Goal: Navigation & Orientation: Find specific page/section

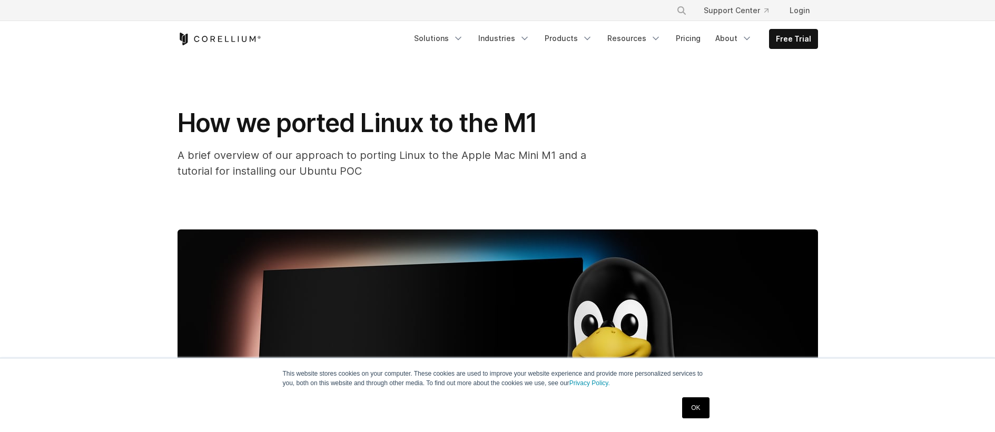
click at [213, 43] on icon "Corellium Home" at bounding box center [219, 39] width 84 height 13
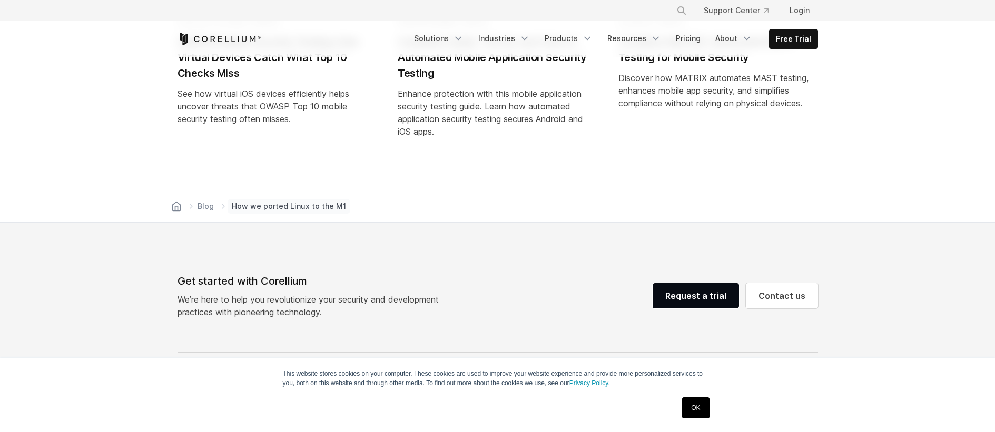
scroll to position [5280, 0]
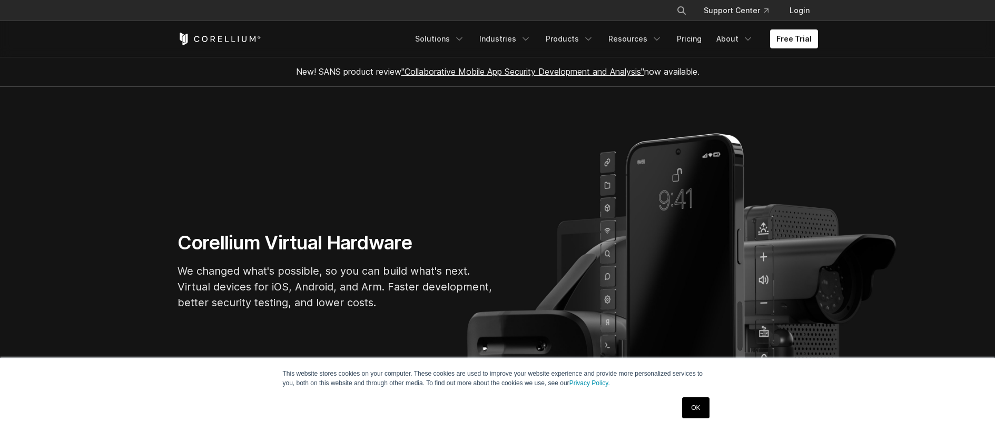
click at [688, 406] on link "OK" at bounding box center [695, 408] width 27 height 21
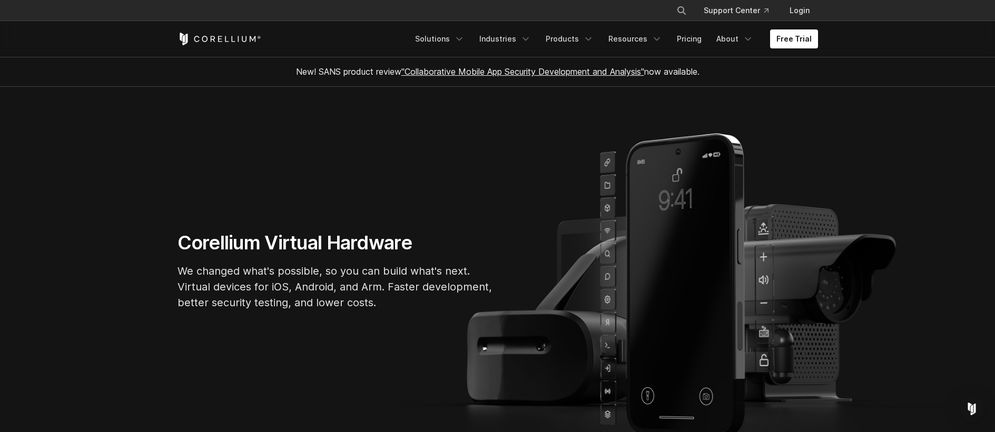
click at [221, 41] on icon "Corellium Home" at bounding box center [219, 39] width 84 height 13
click at [464, 41] on icon "Navigation Menu" at bounding box center [459, 39] width 11 height 11
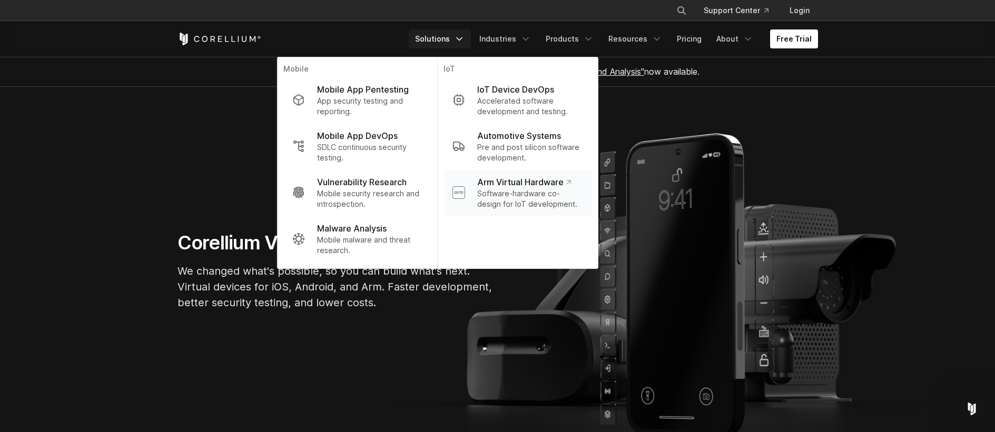
click at [510, 186] on p "Arm Virtual Hardware" at bounding box center [523, 182] width 93 height 13
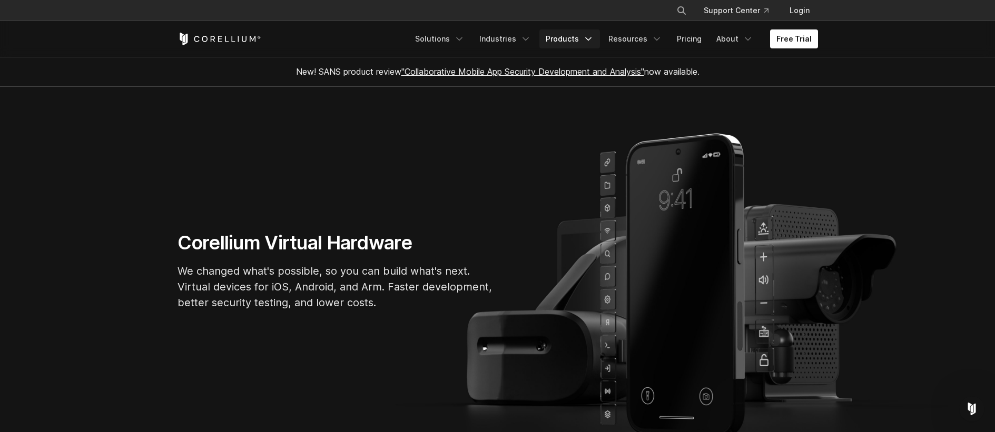
click at [577, 37] on link "Products" at bounding box center [569, 38] width 61 height 19
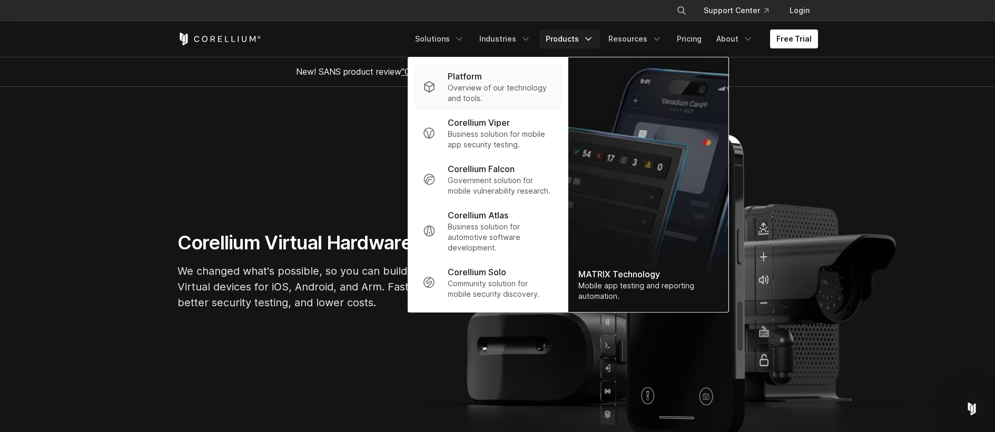
click at [459, 89] on p "Overview of our technology and tools." at bounding box center [500, 93] width 105 height 21
